Goal: Find specific page/section: Find specific page/section

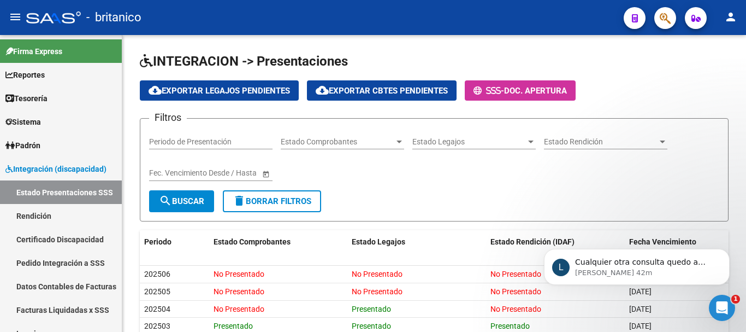
scroll to position [87, 0]
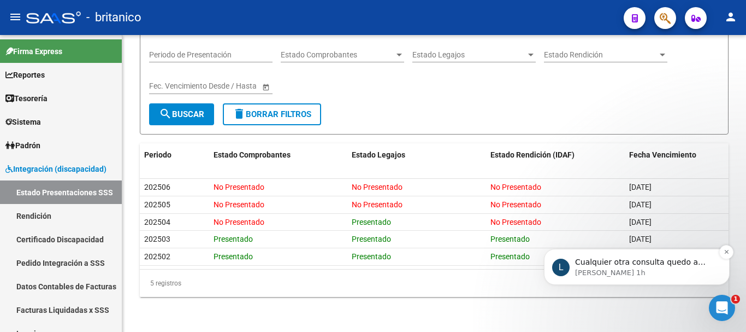
click at [665, 271] on p "Ludmila • Hace 1h" at bounding box center [645, 273] width 141 height 10
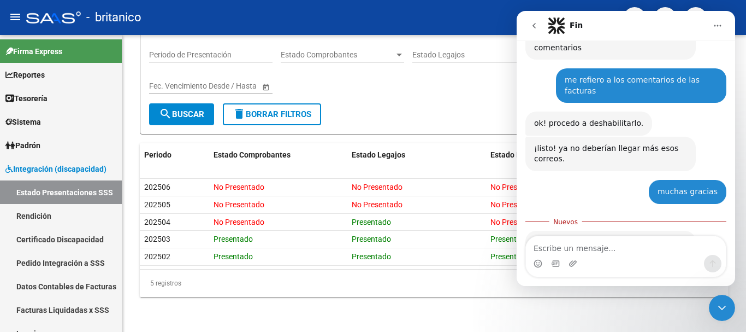
scroll to position [342, 0]
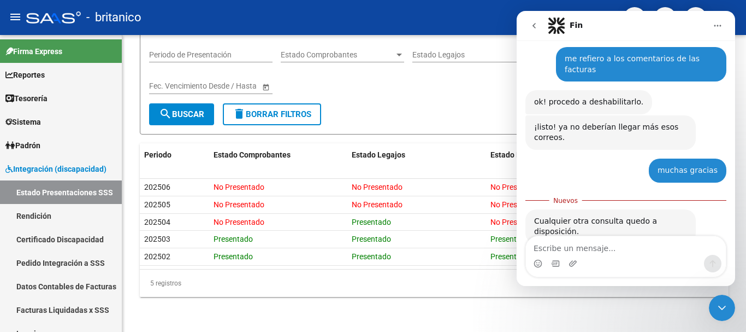
click at [726, 307] on icon "Cerrar Intercom Messenger" at bounding box center [722, 307] width 13 height 13
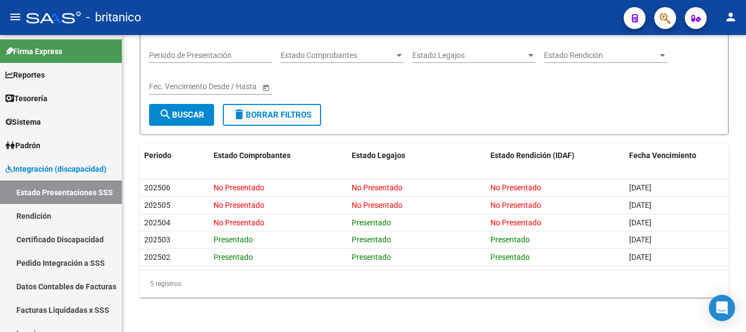
scroll to position [87, 0]
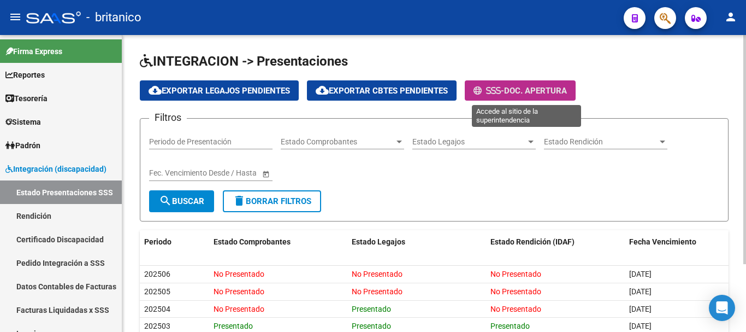
click at [537, 89] on span "Doc. Apertura" at bounding box center [535, 91] width 63 height 10
click at [530, 91] on span "Doc. Apertura" at bounding box center [535, 91] width 63 height 10
